Goal: Navigation & Orientation: Find specific page/section

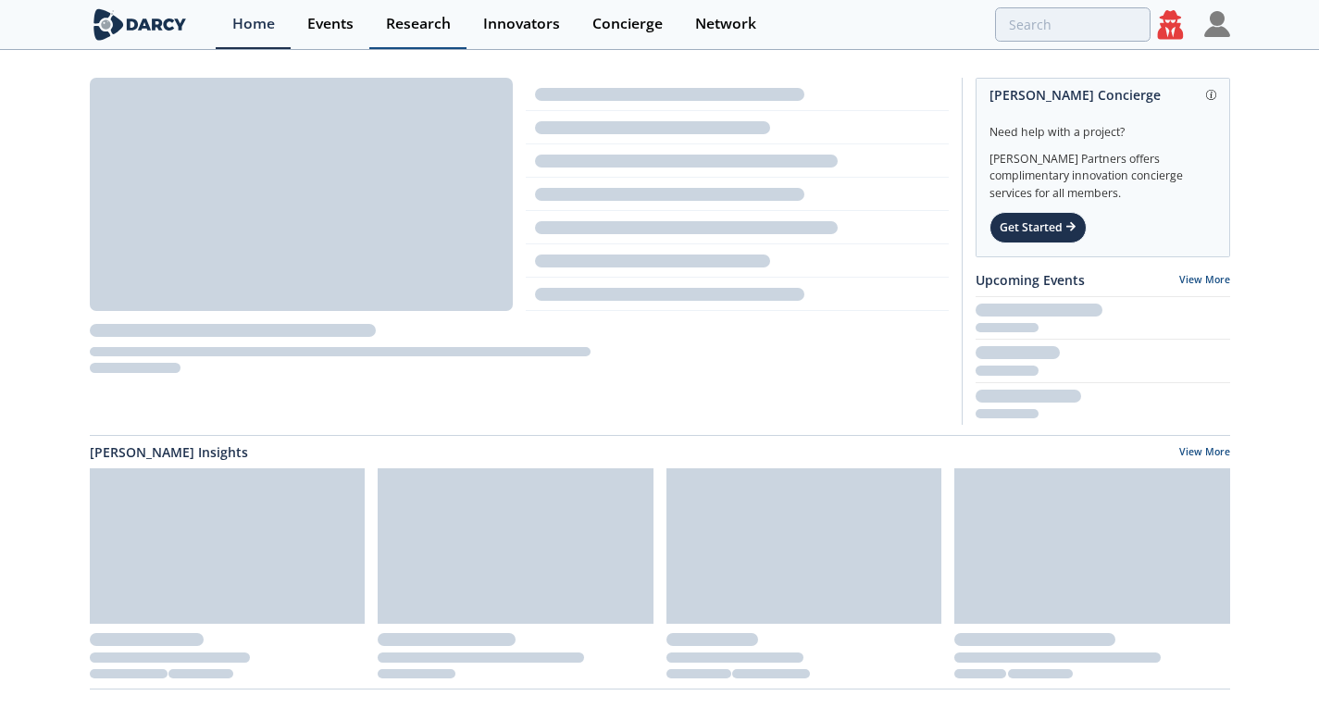
drag, startPoint x: 509, startPoint y: 38, endPoint x: 400, endPoint y: 29, distance: 109.6
click at [509, 39] on link "Innovators" at bounding box center [520, 24] width 109 height 49
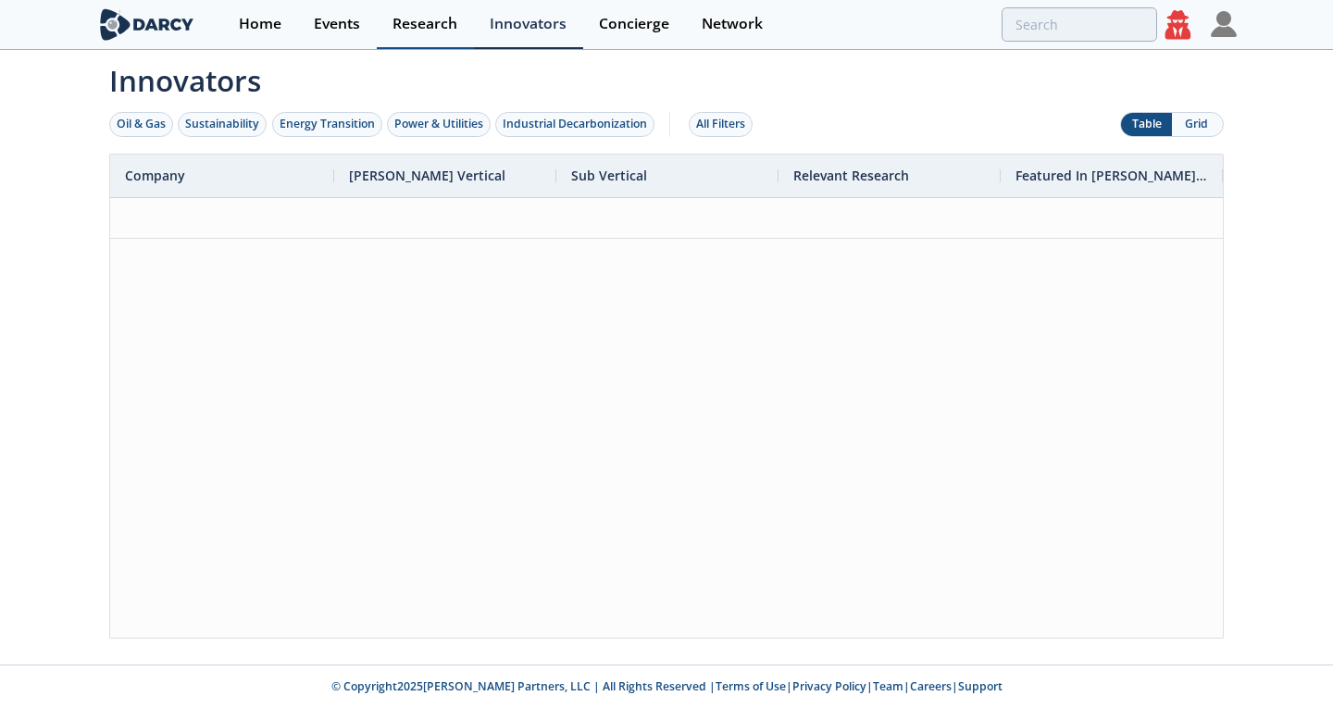
click at [400, 29] on div "Research" at bounding box center [424, 24] width 65 height 15
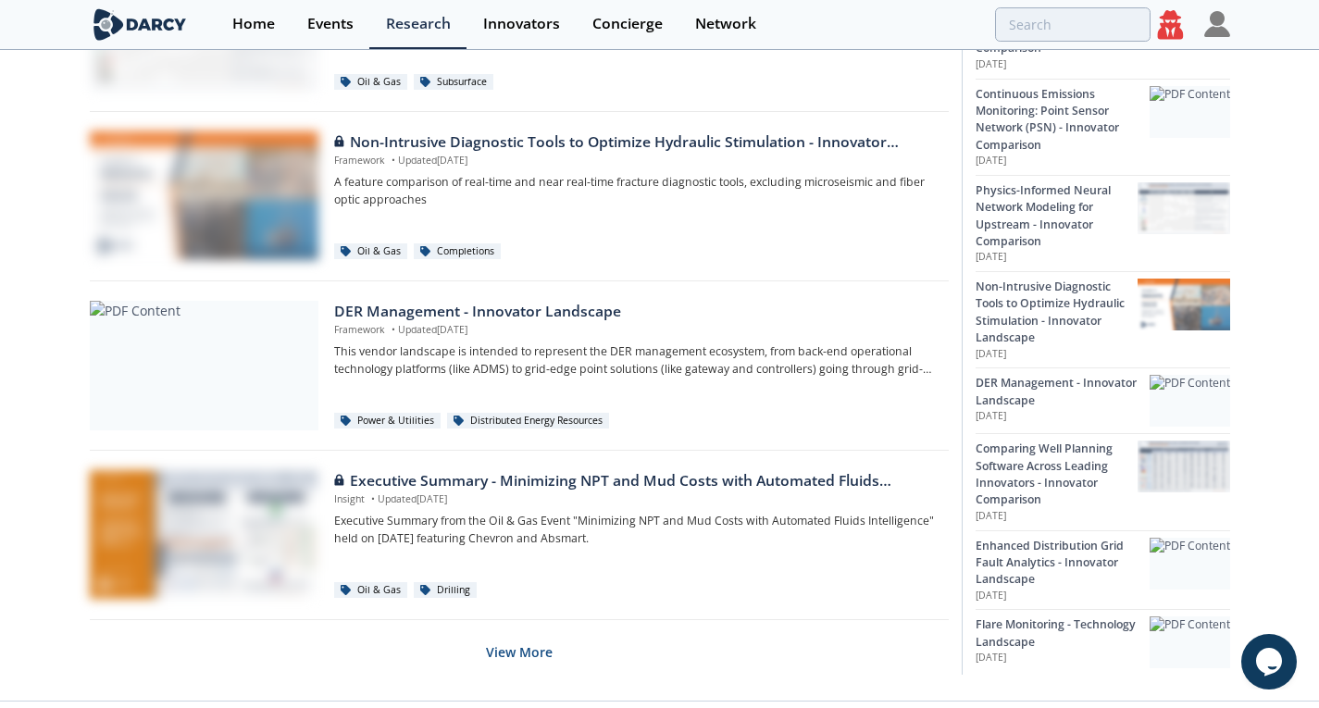
scroll to position [1212, 0]
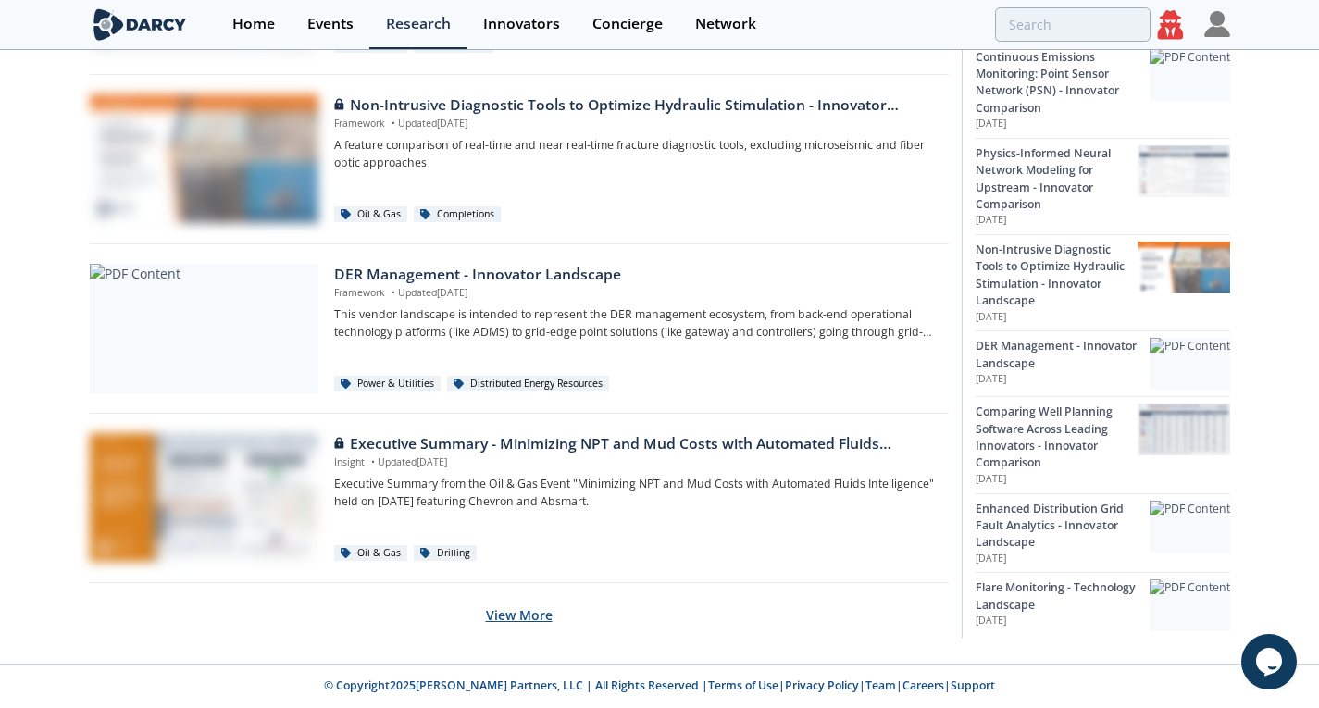
click at [495, 603] on button "View More" at bounding box center [519, 614] width 67 height 45
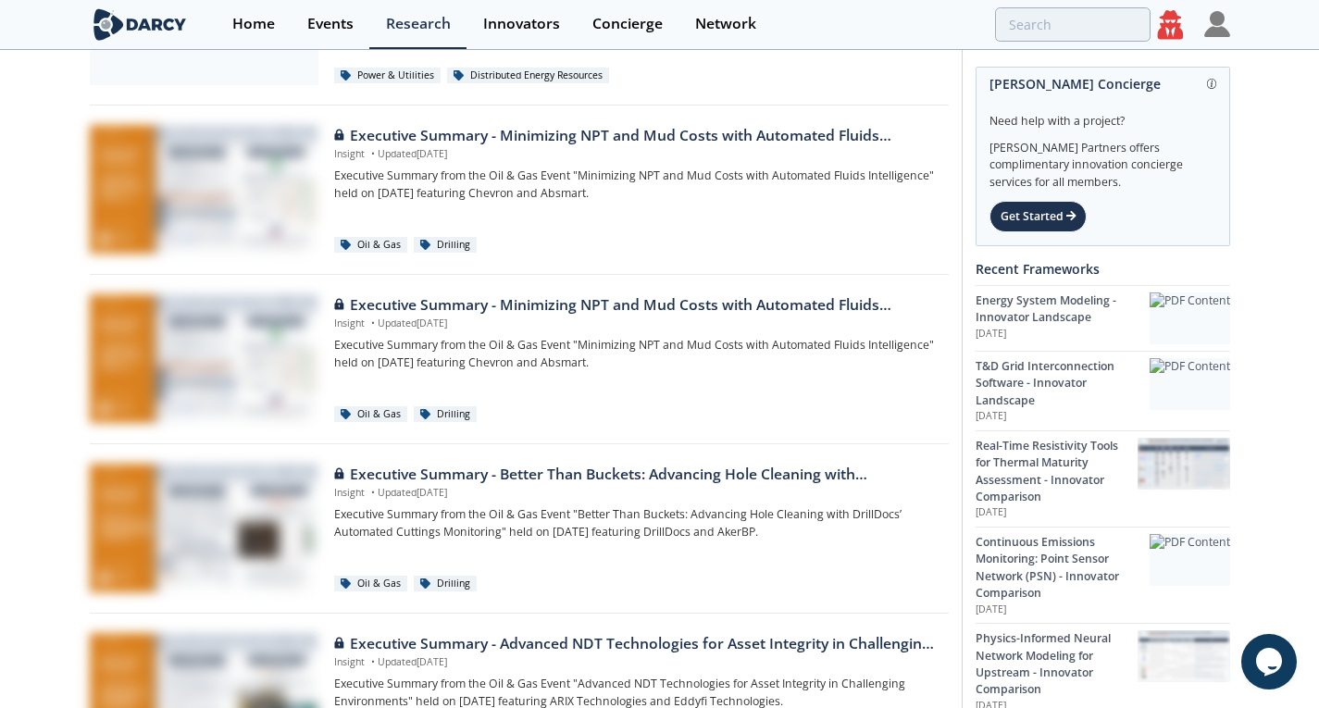
scroll to position [1517, 0]
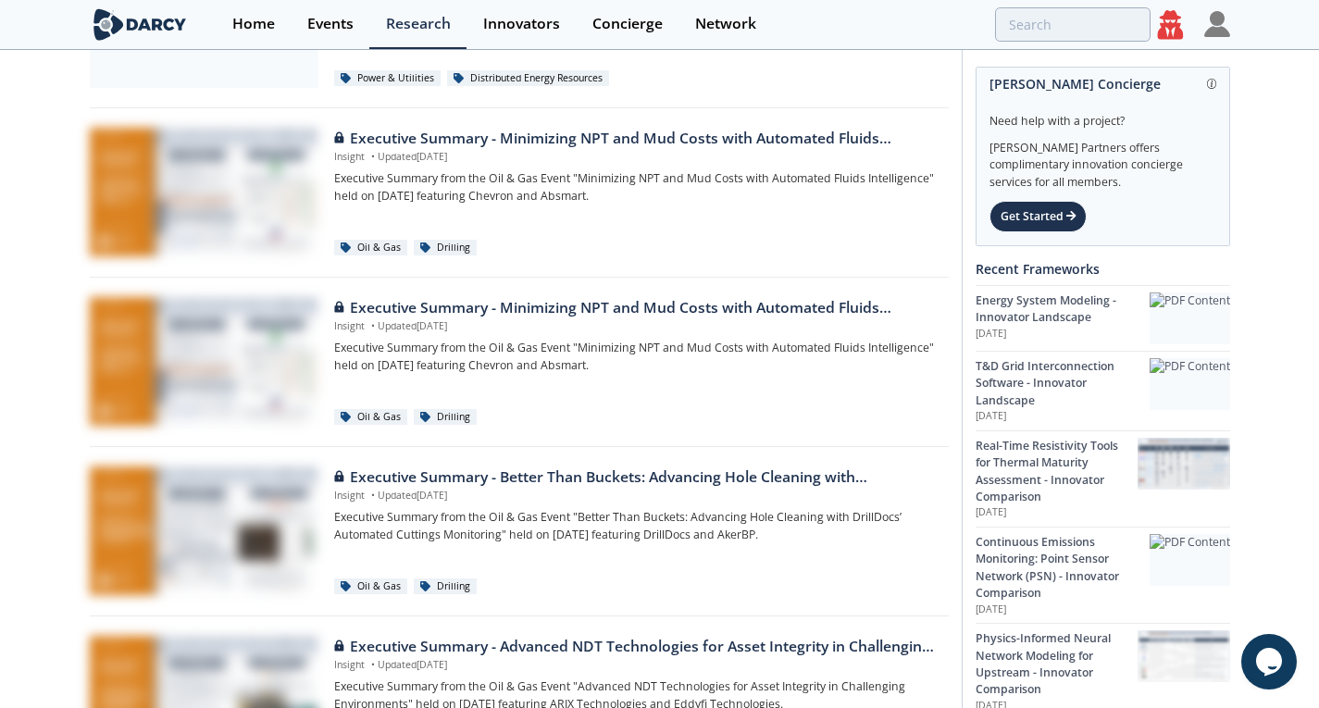
click at [1209, 12] on img at bounding box center [1217, 24] width 26 height 26
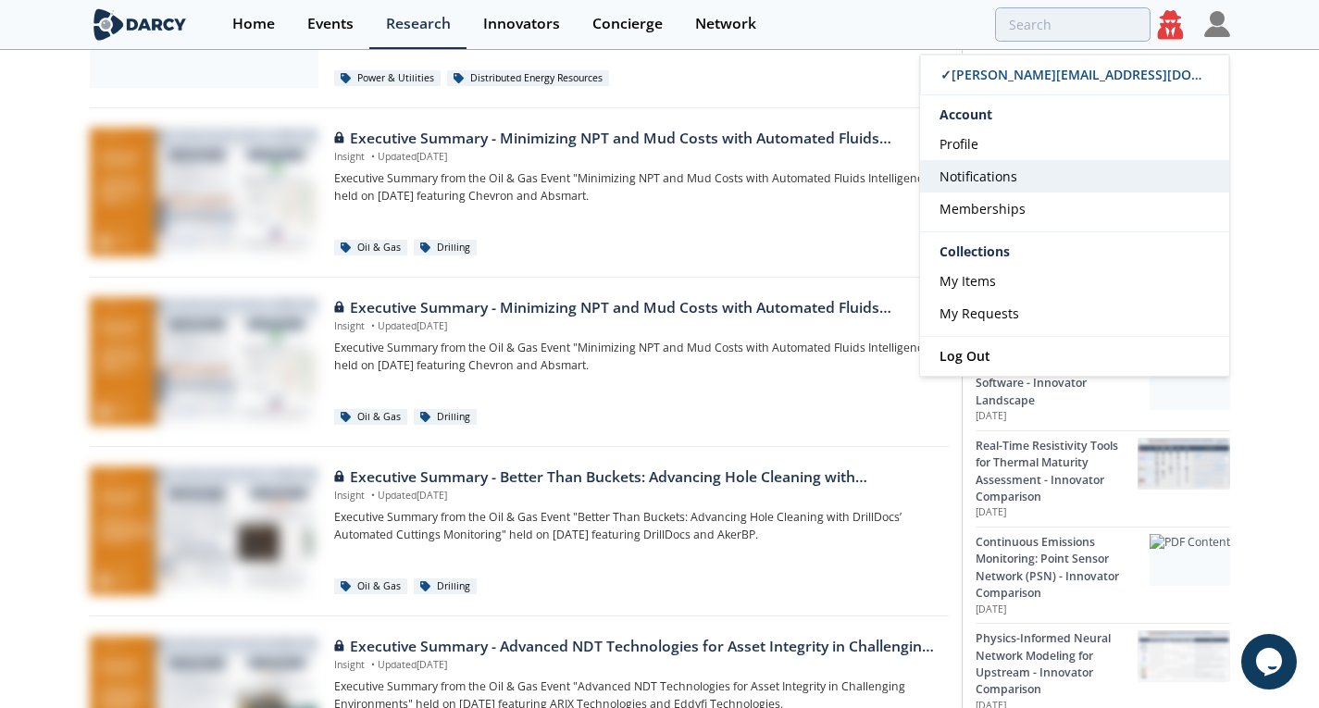
click at [1035, 175] on link "Notifications" at bounding box center [1074, 176] width 309 height 32
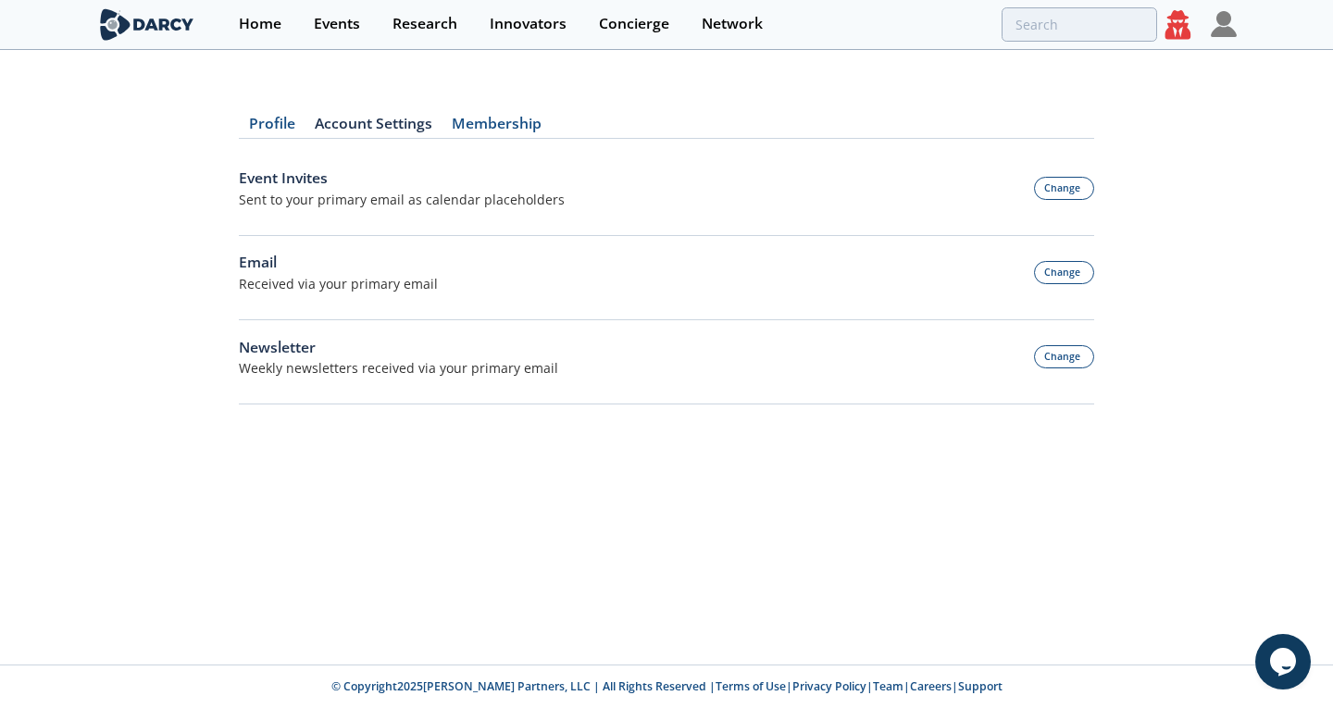
click at [506, 133] on link "Membership" at bounding box center [495, 128] width 109 height 22
